Goal: Task Accomplishment & Management: Manage account settings

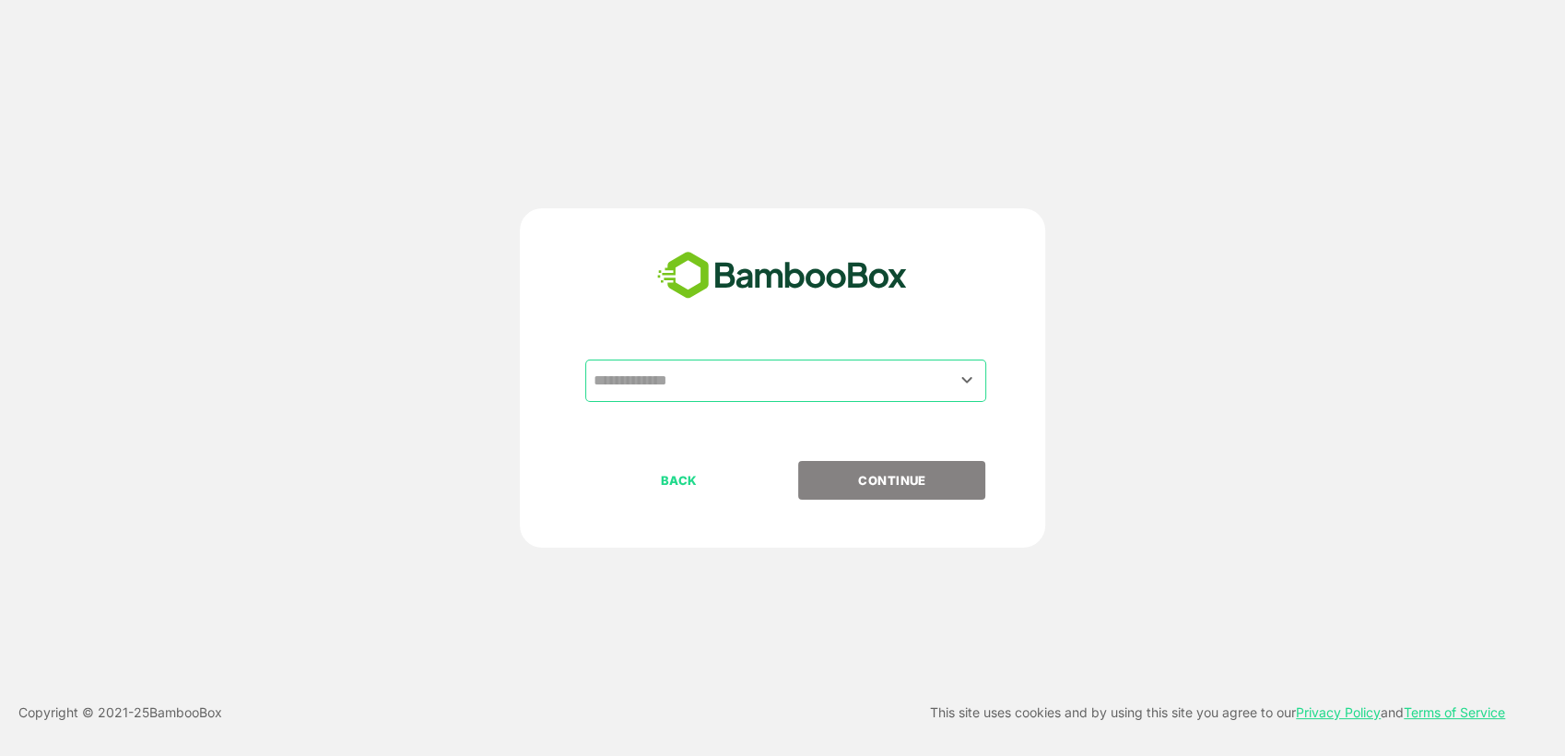
click at [801, 386] on input "text" at bounding box center [786, 380] width 394 height 35
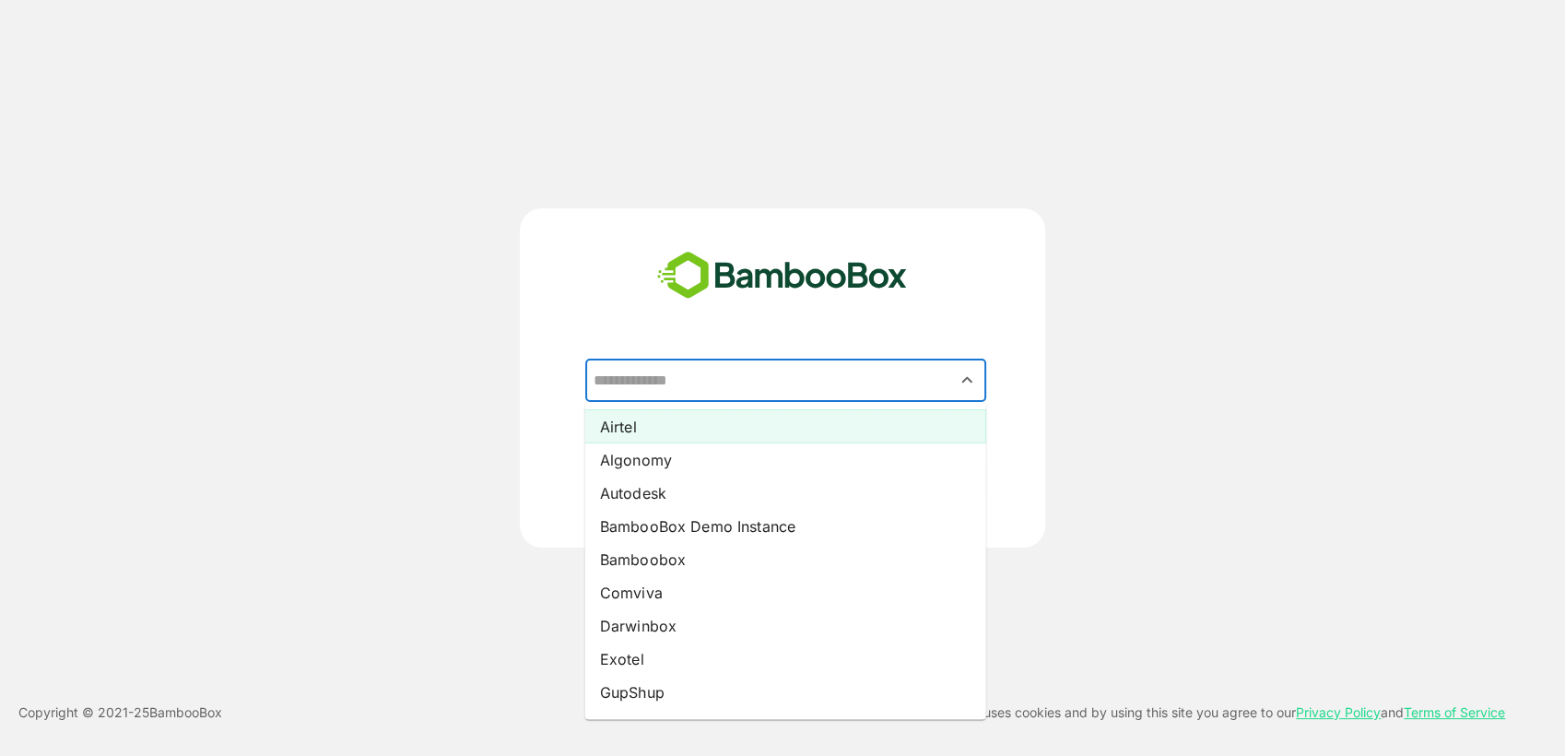
click at [755, 426] on li "Airtel" at bounding box center [785, 425] width 401 height 33
type input "******"
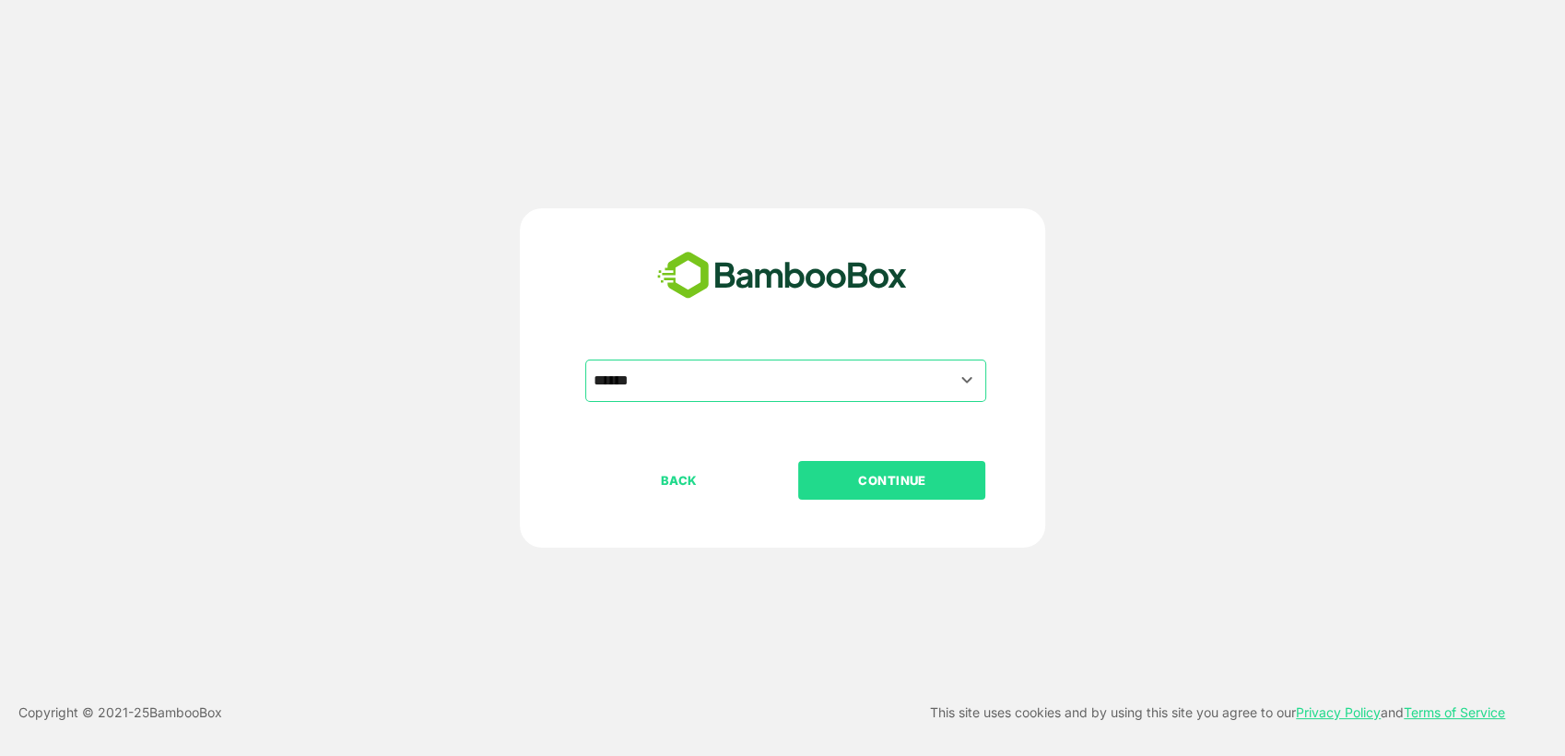
click at [884, 486] on p "CONTINUE" at bounding box center [892, 480] width 184 height 20
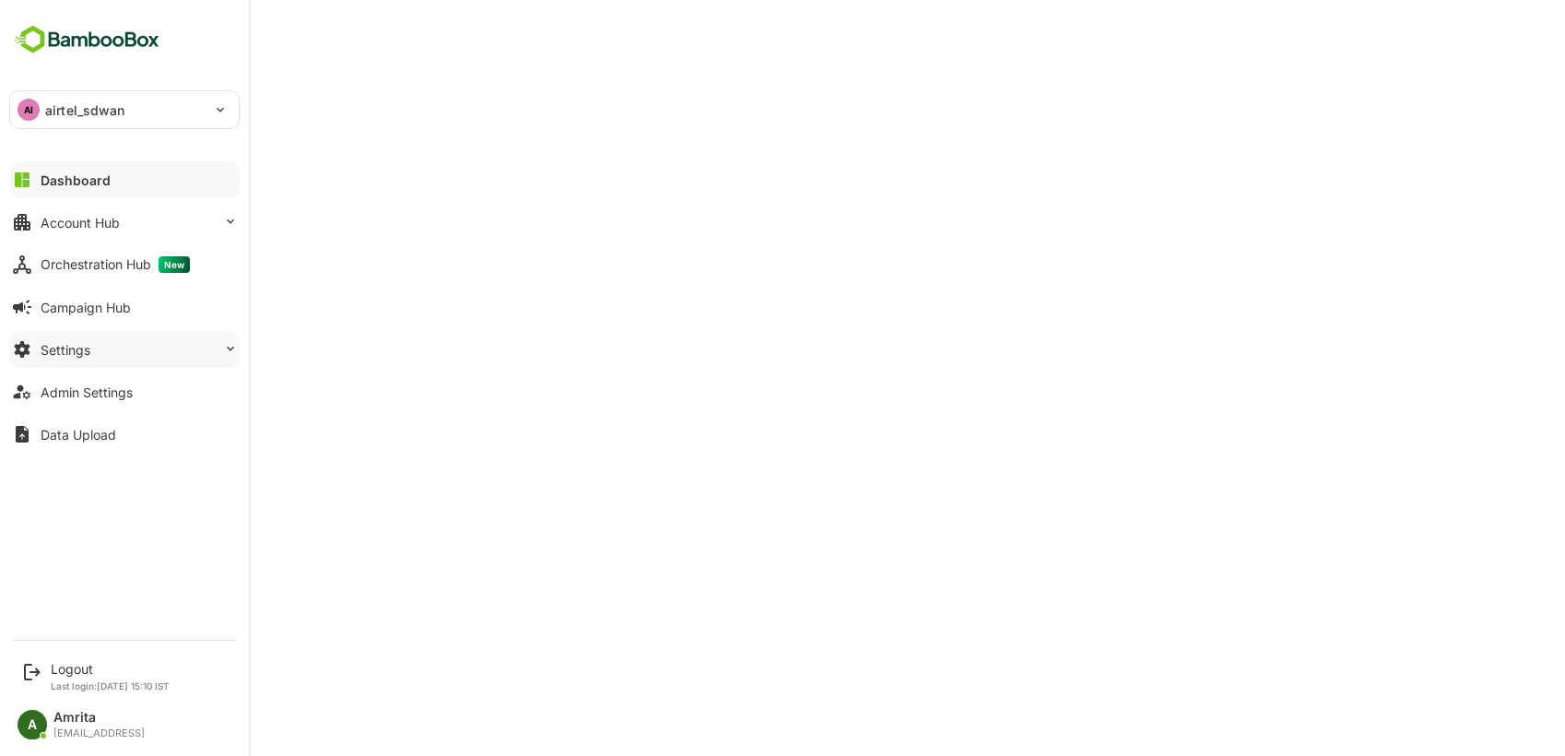
click at [75, 350] on div "Settings" at bounding box center [66, 350] width 50 height 16
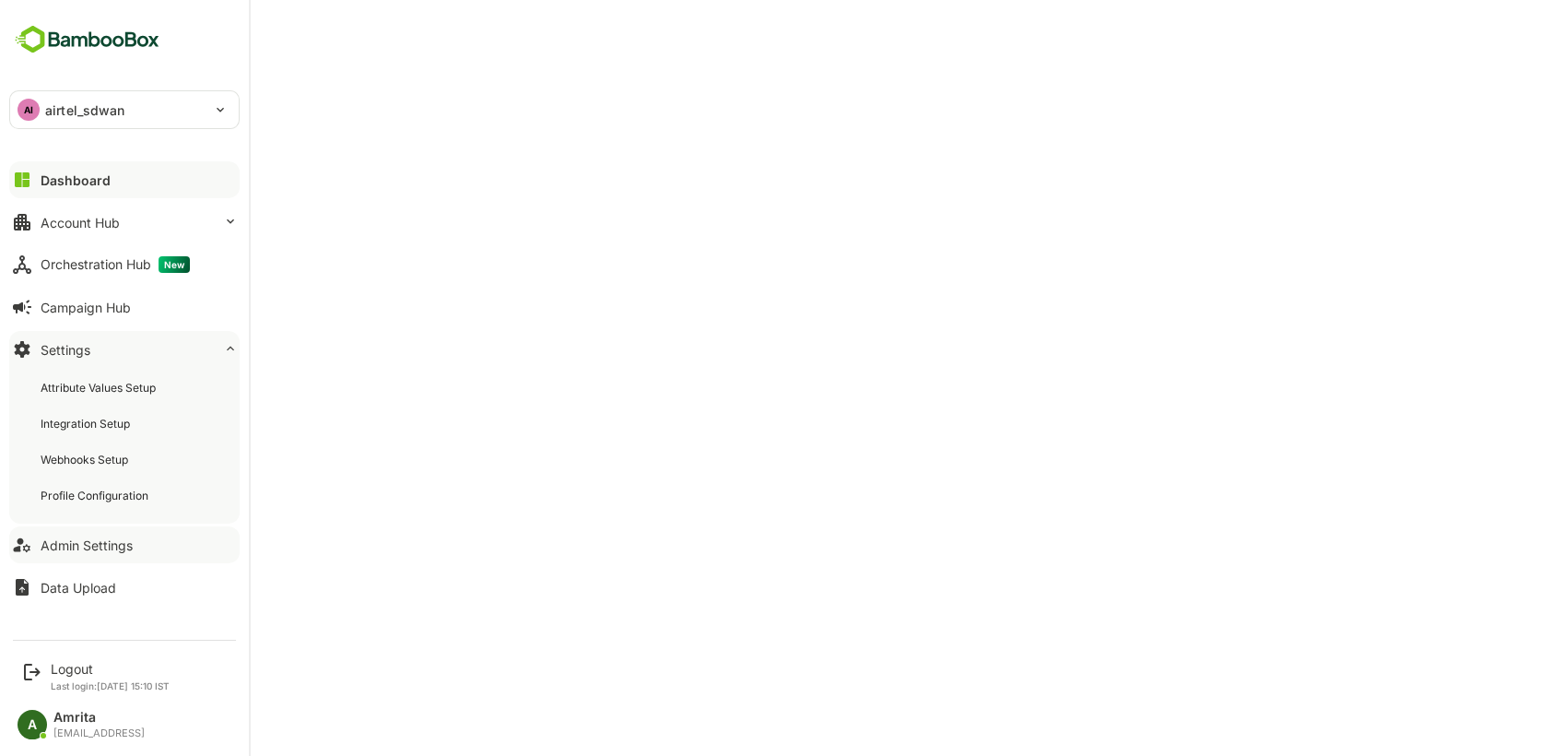
click at [83, 543] on div "Admin Settings" at bounding box center [87, 545] width 92 height 16
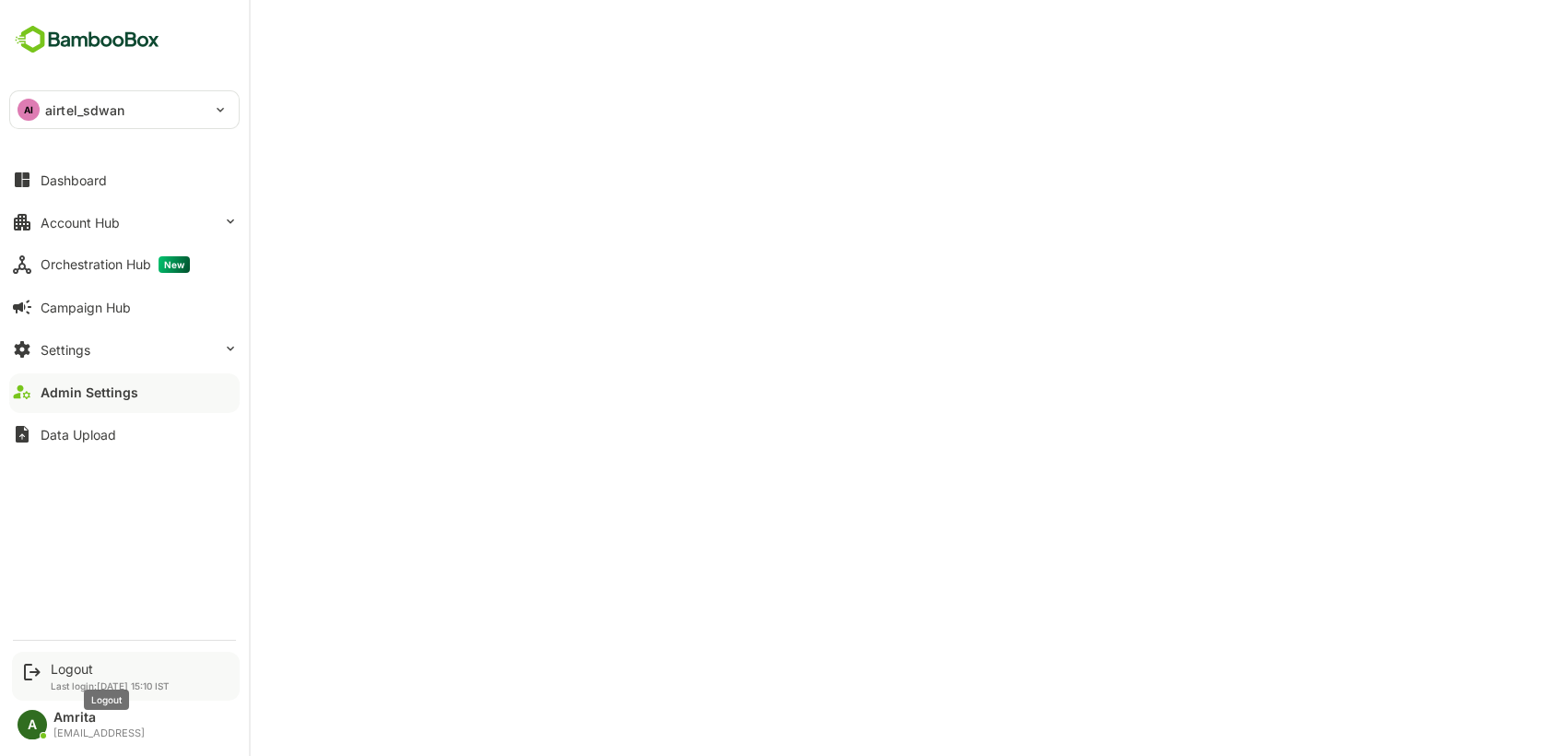
click at [72, 668] on div "Logout" at bounding box center [110, 669] width 119 height 16
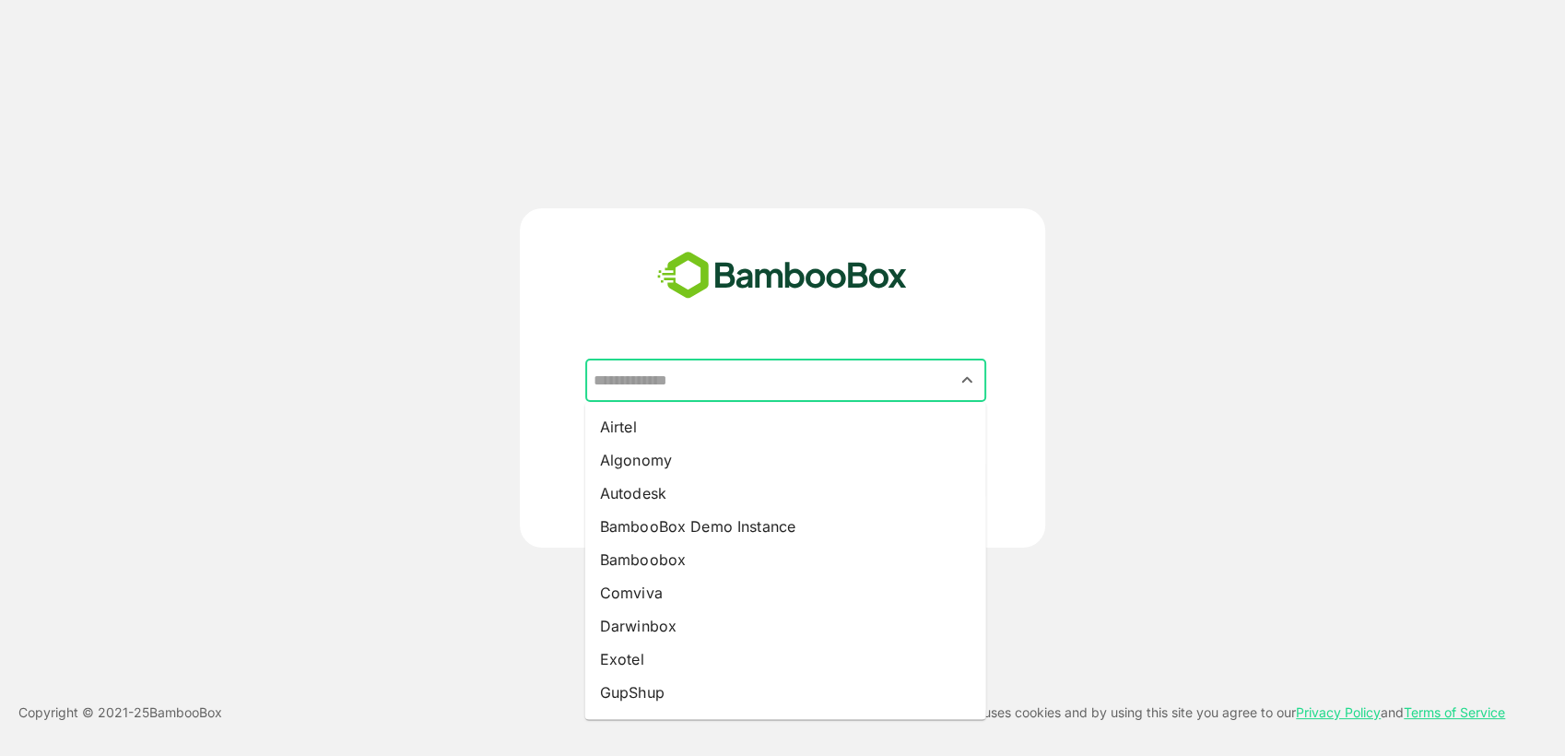
click at [759, 381] on input "text" at bounding box center [786, 380] width 394 height 35
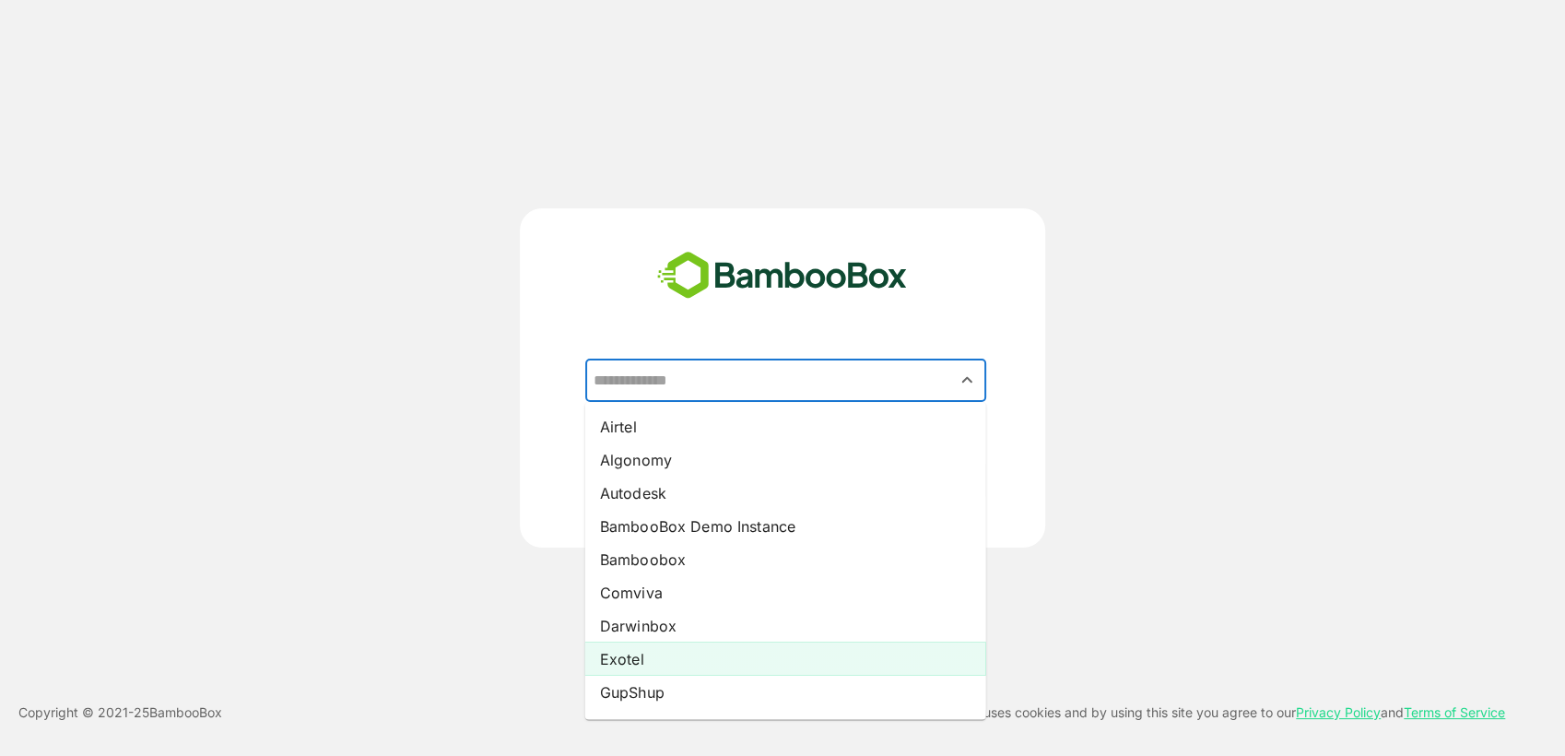
scroll to position [295, 0]
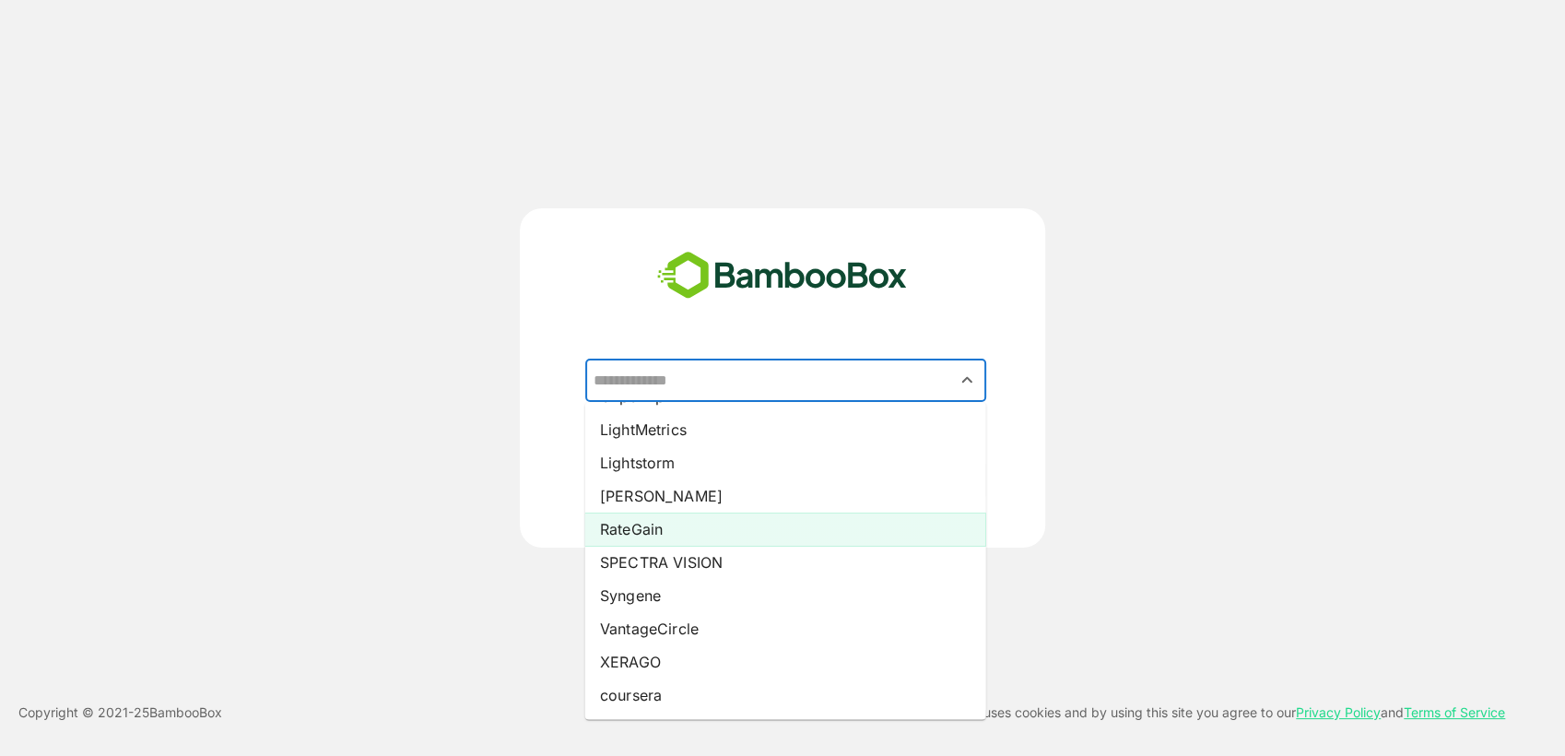
click at [642, 529] on li "RateGain" at bounding box center [785, 528] width 401 height 33
type input "********"
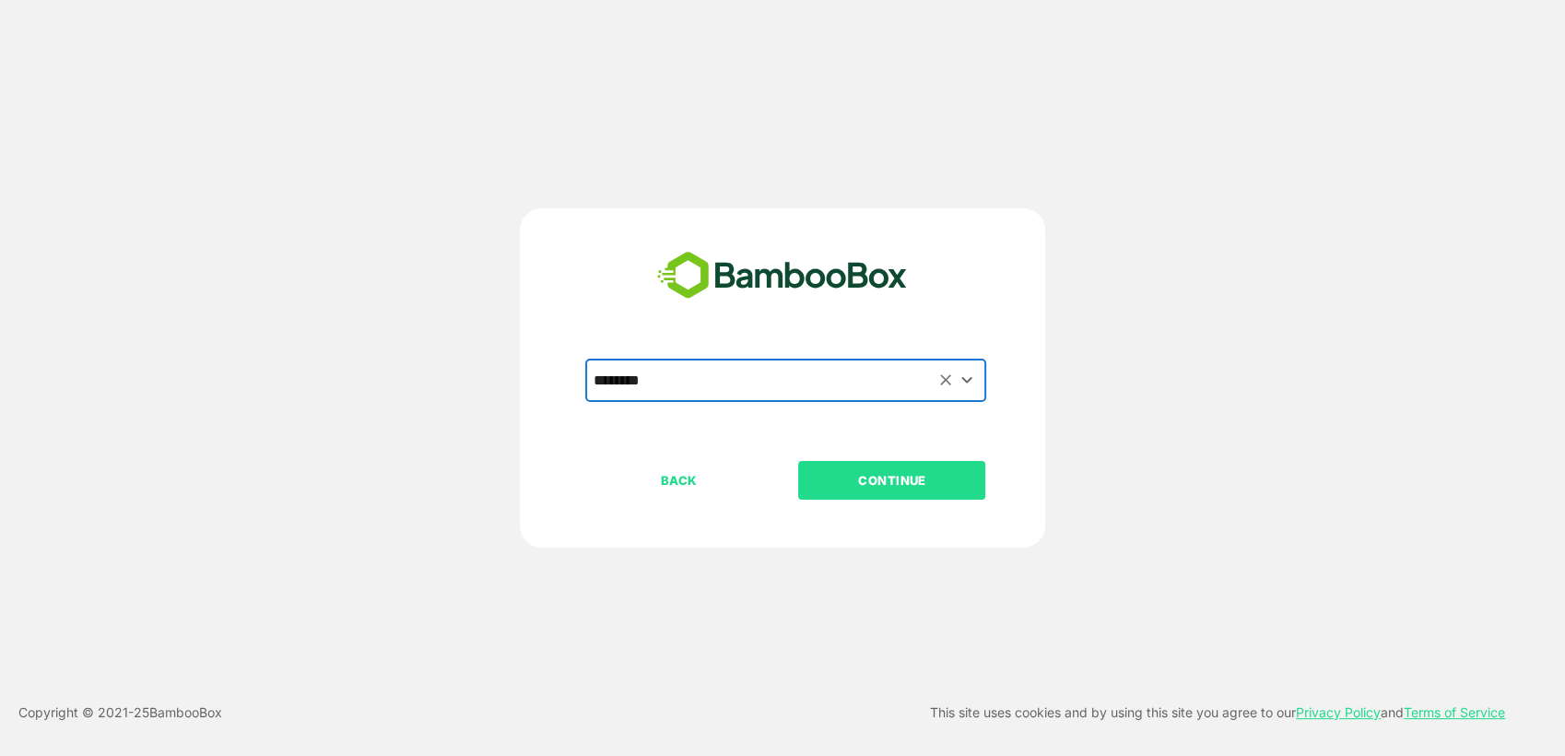
click at [845, 487] on p "CONTINUE" at bounding box center [892, 480] width 184 height 20
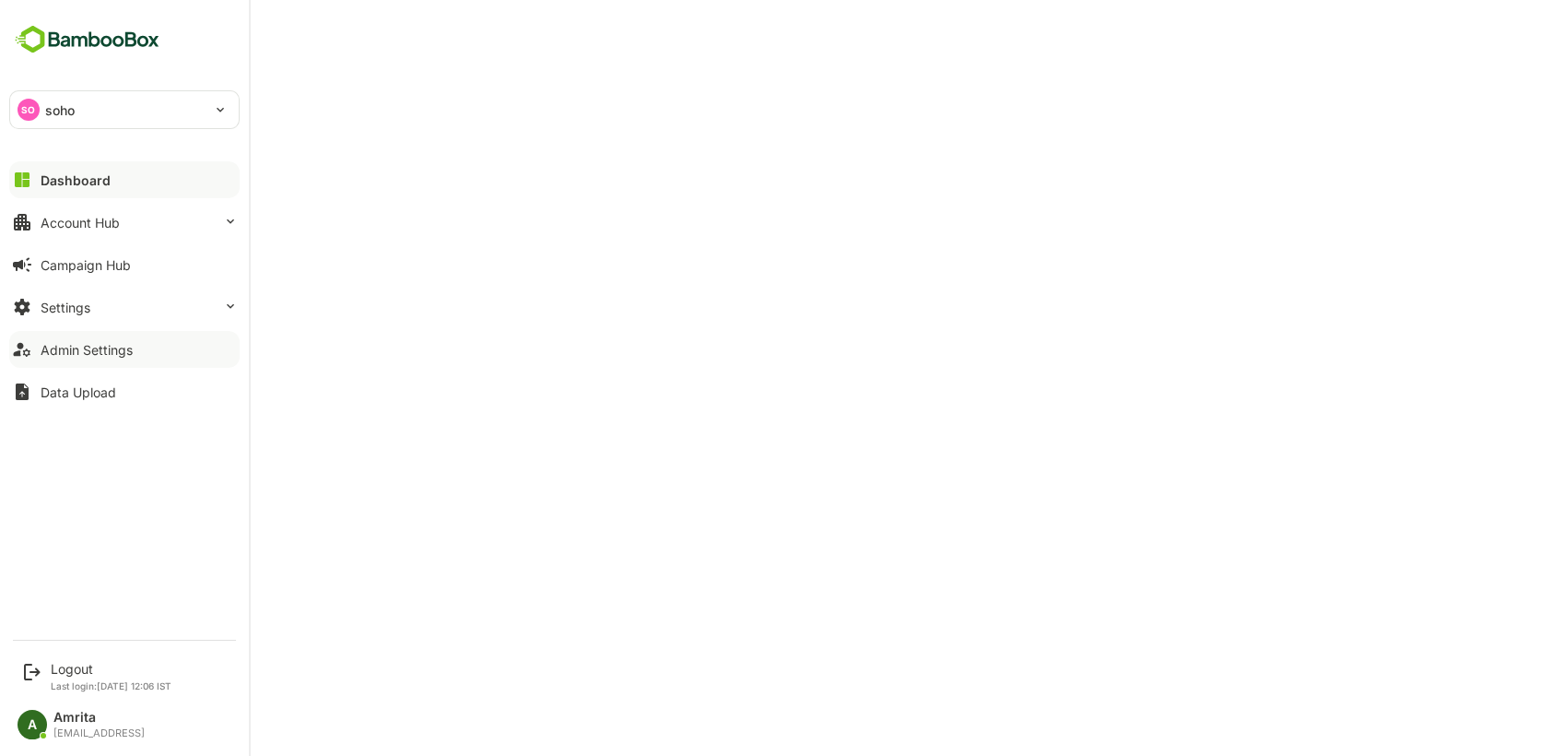
click at [141, 348] on button "Admin Settings" at bounding box center [124, 349] width 230 height 37
click at [103, 309] on button "Settings" at bounding box center [124, 306] width 230 height 37
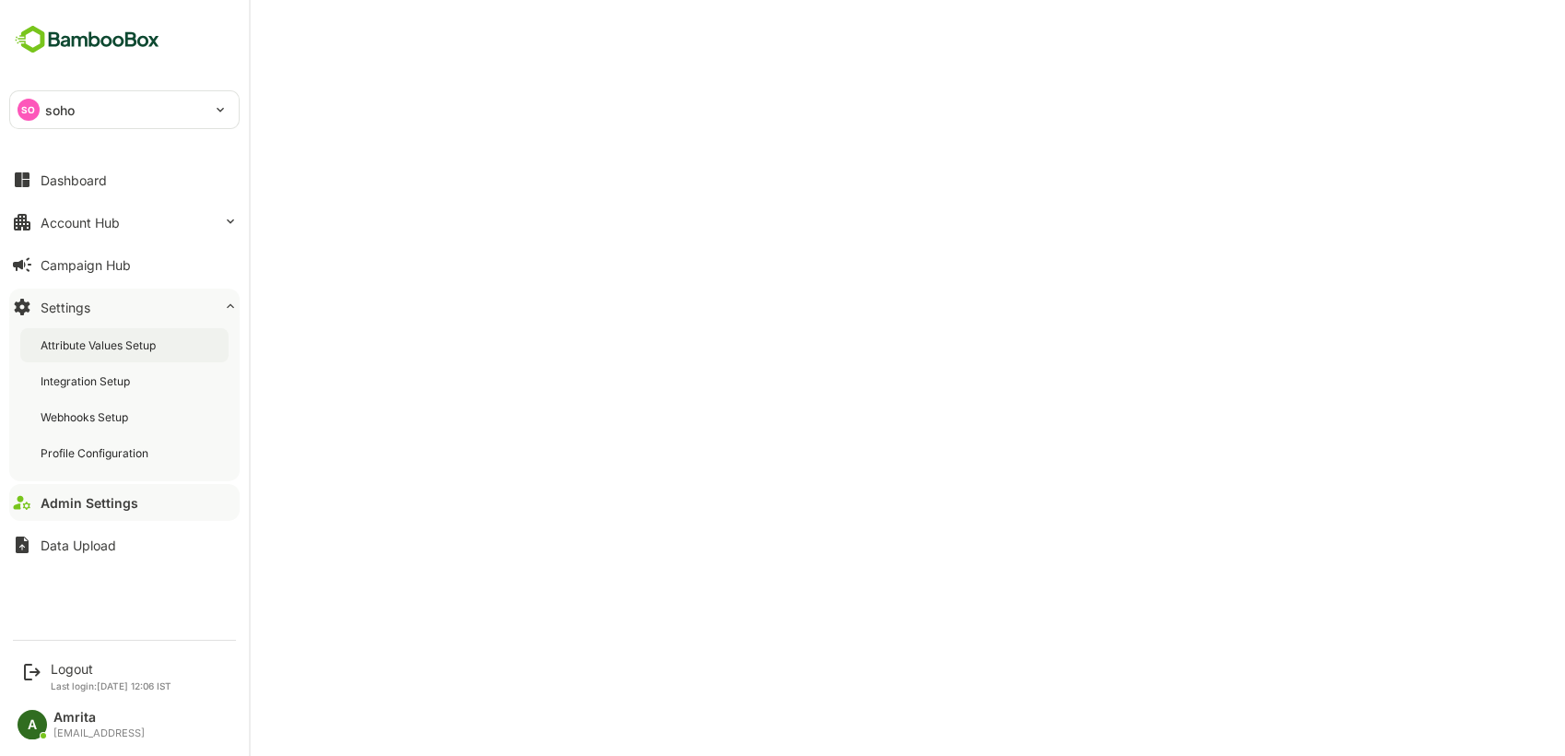
click at [111, 346] on div "Attribute Values Setup" at bounding box center [100, 345] width 119 height 16
click at [98, 492] on button "Admin Settings" at bounding box center [124, 502] width 230 height 37
